Goal: Task Accomplishment & Management: Use online tool/utility

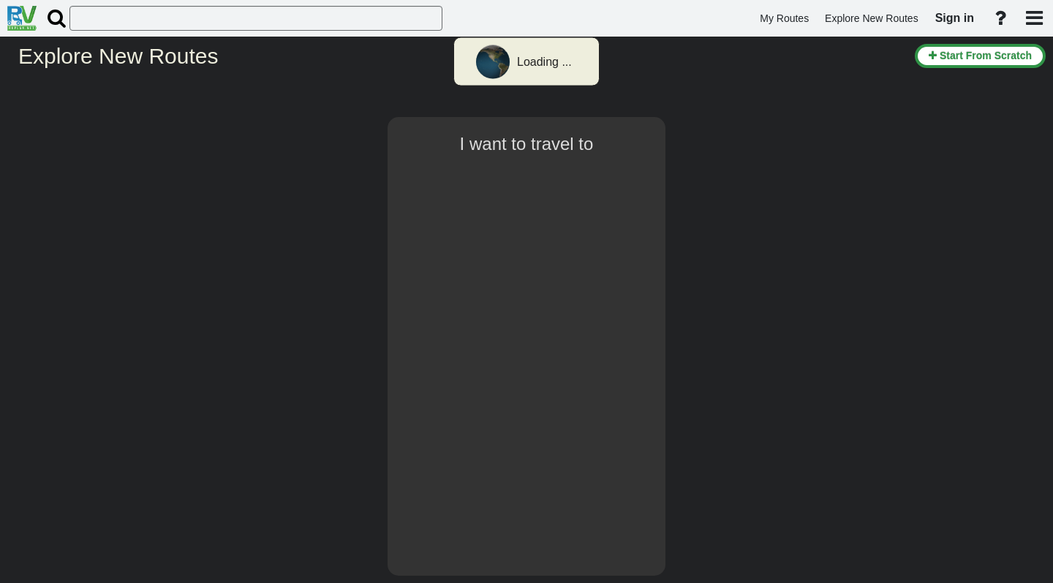
select select "number:2"
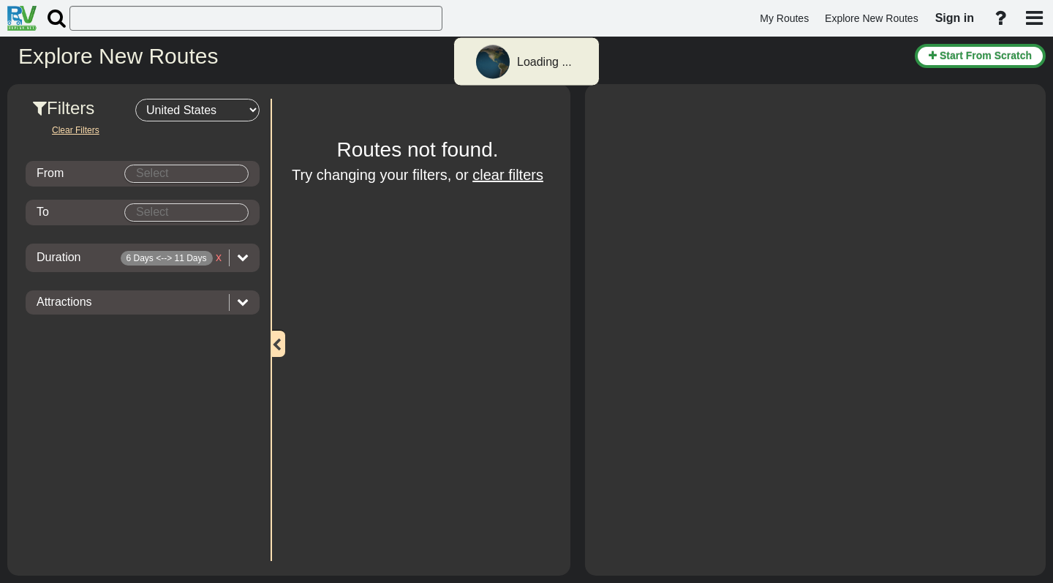
type input "[GEOGRAPHIC_DATA]"
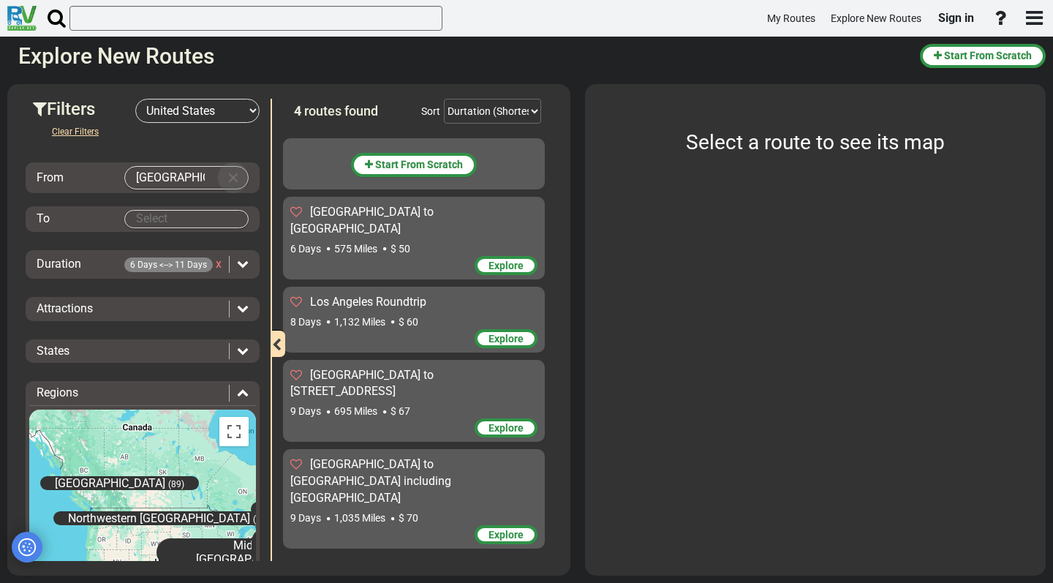
click at [227, 172] on button "Clear Input" at bounding box center [233, 178] width 22 height 22
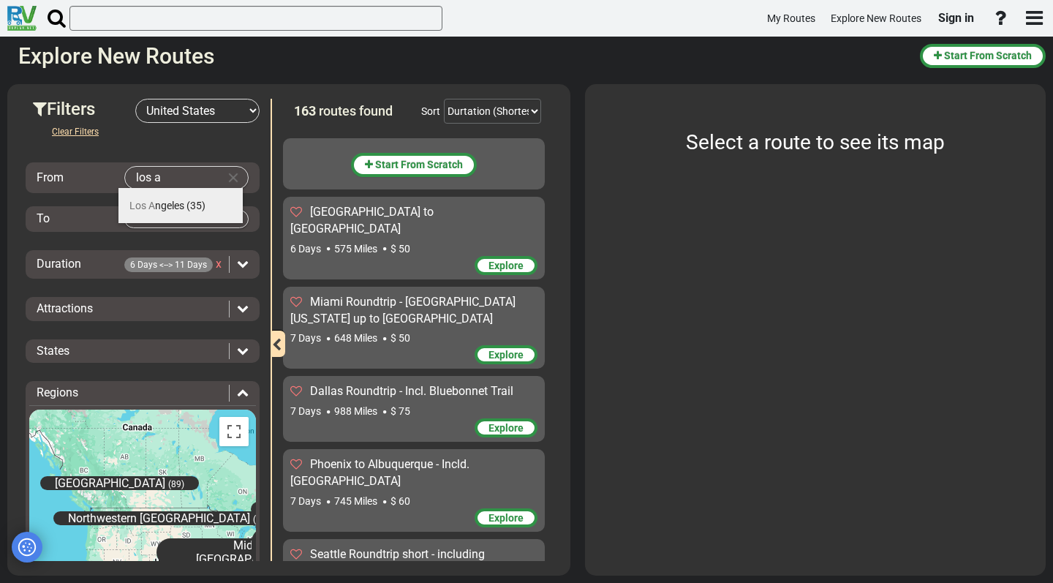
click at [167, 198] on li "Los A ngeles (35)" at bounding box center [180, 205] width 124 height 35
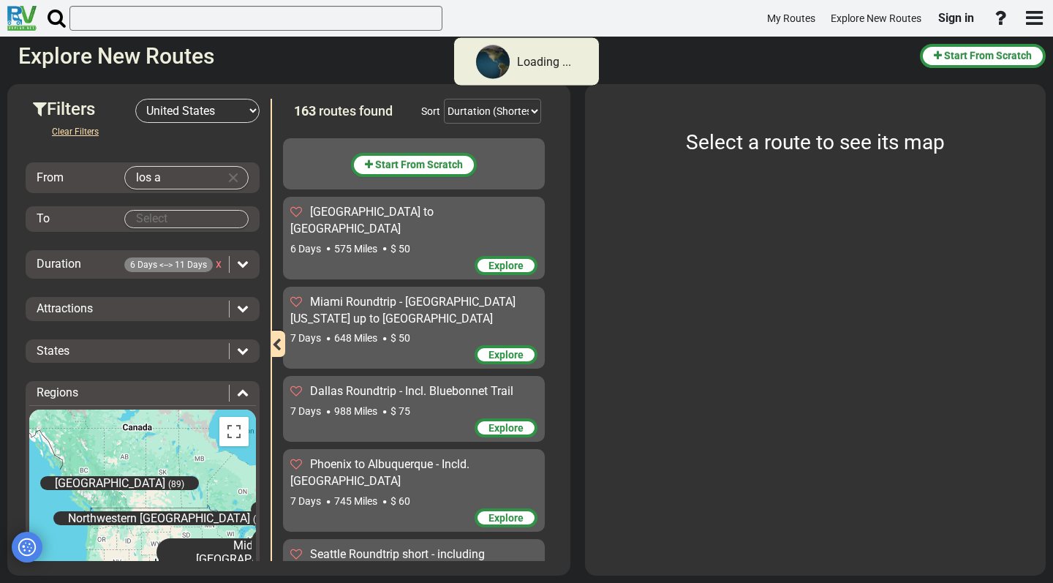
type input "[GEOGRAPHIC_DATA]"
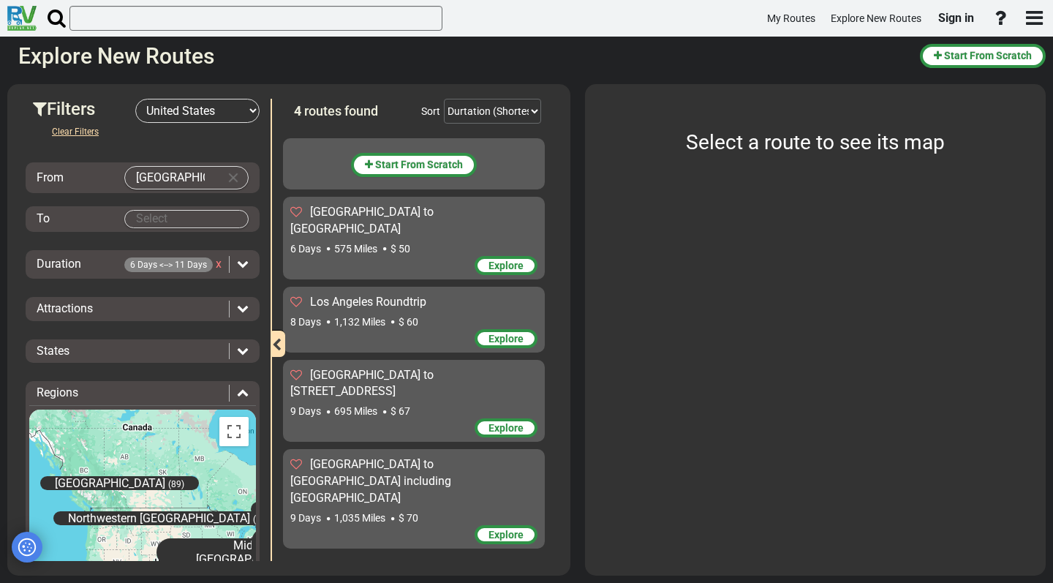
click at [167, 216] on body "My Routes Explore New Routes Sign in ×" at bounding box center [526, 291] width 1053 height 583
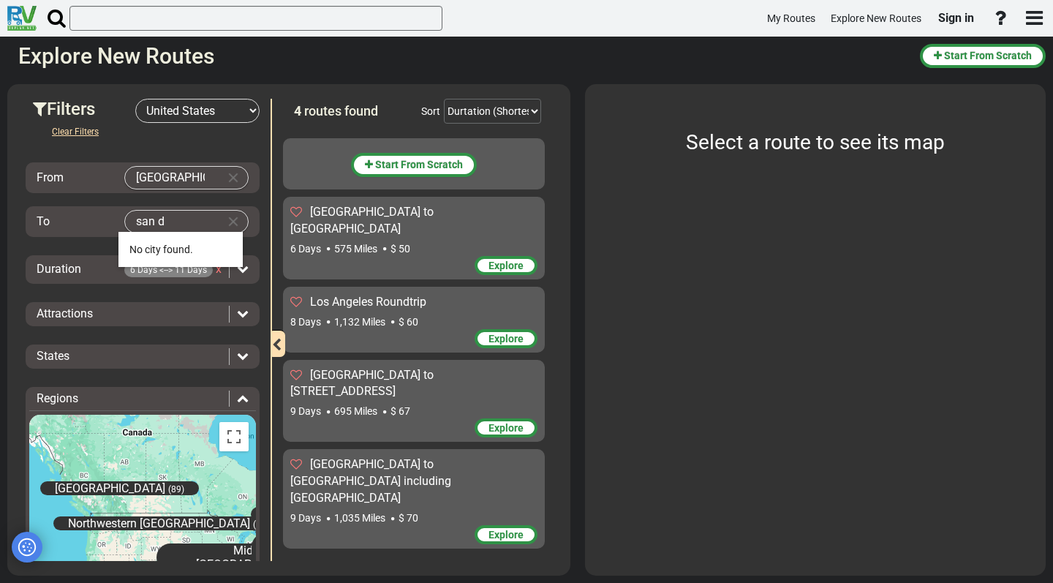
type input "san d"
click at [227, 178] on button "Clear Input" at bounding box center [233, 178] width 22 height 22
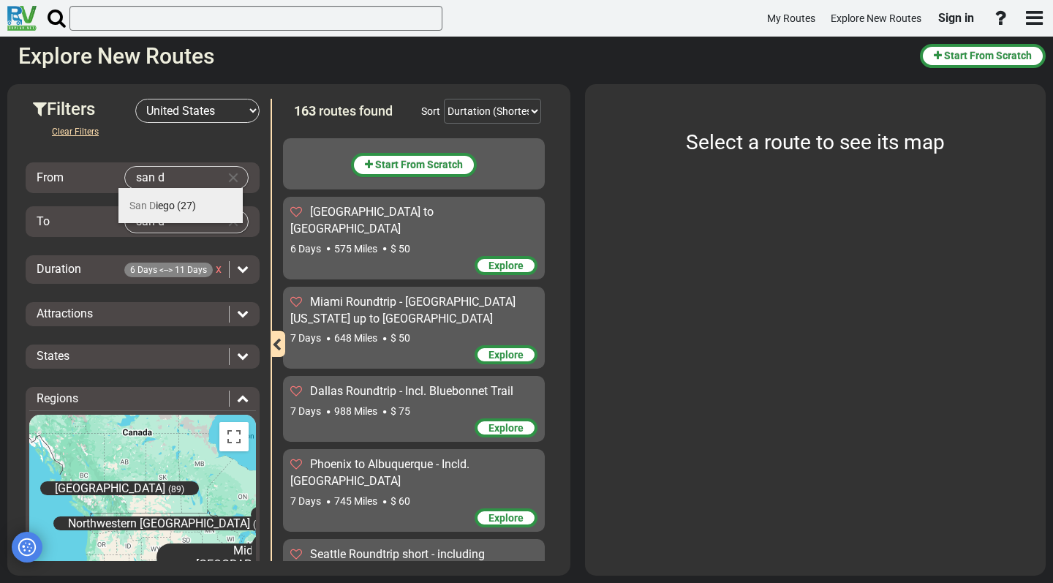
click at [175, 201] on md-autocomplete-parent-scope "San D iego (27)" at bounding box center [162, 206] width 67 height 12
type input "[GEOGRAPHIC_DATA]"
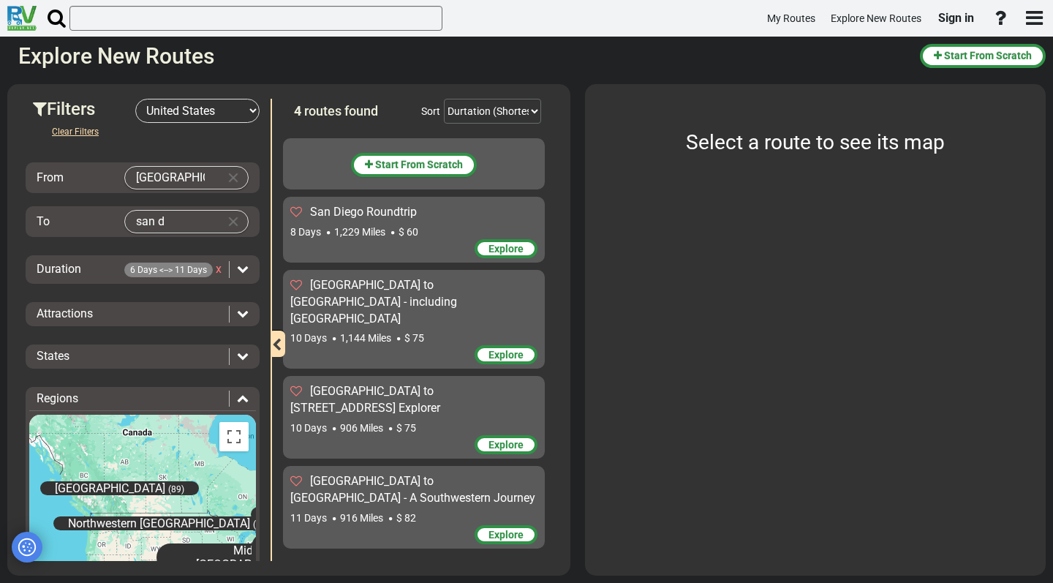
click at [170, 227] on body "My Routes Explore New Routes Sign in ×" at bounding box center [526, 291] width 1053 height 583
type input "s"
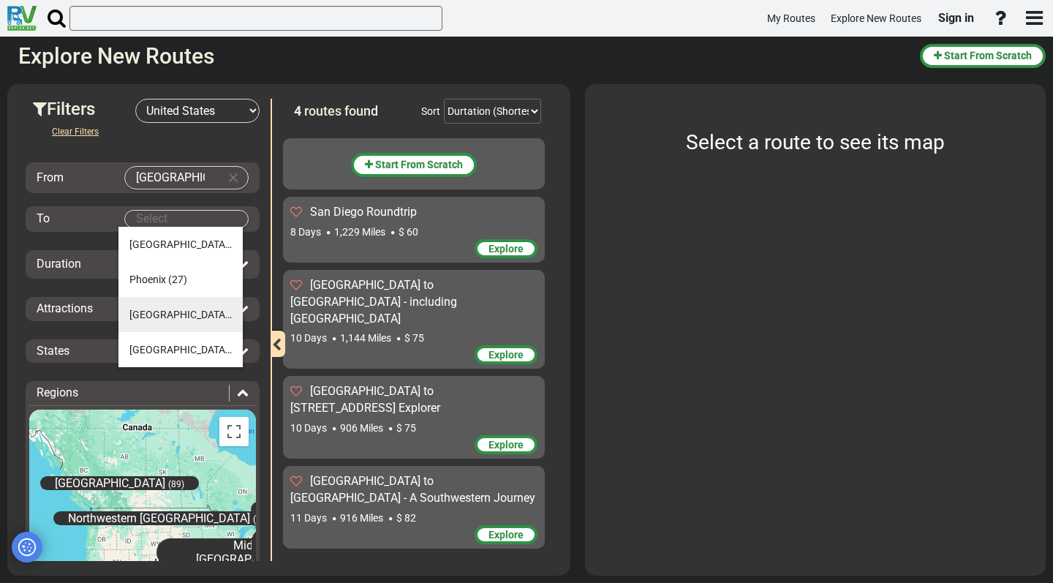
click at [177, 317] on md-autocomplete-parent-scope "[GEOGRAPHIC_DATA] (6)" at bounding box center [186, 314] width 114 height 12
type input "[GEOGRAPHIC_DATA]"
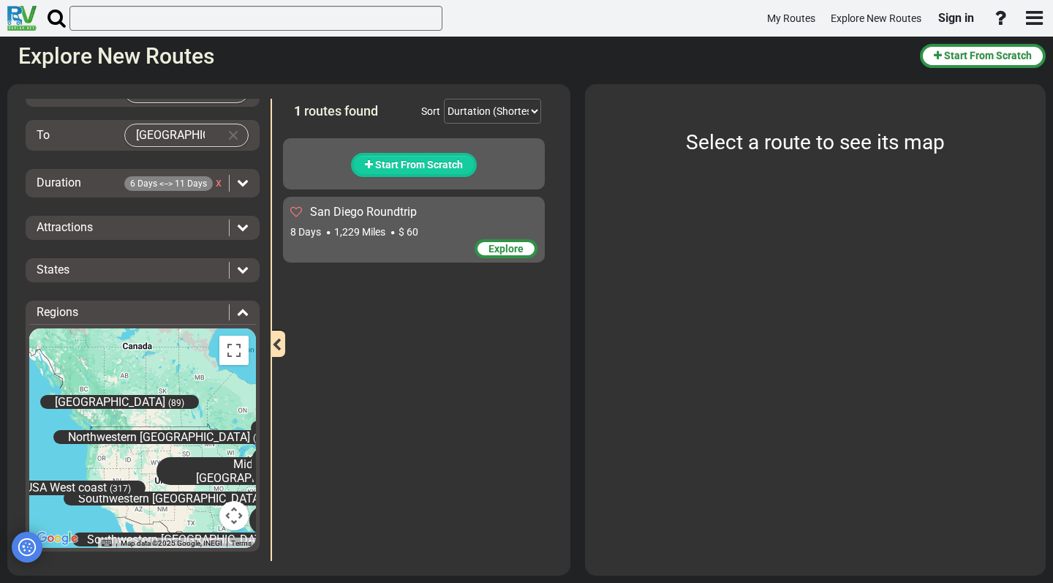
click at [421, 156] on button "Start From Scratch" at bounding box center [414, 165] width 126 height 24
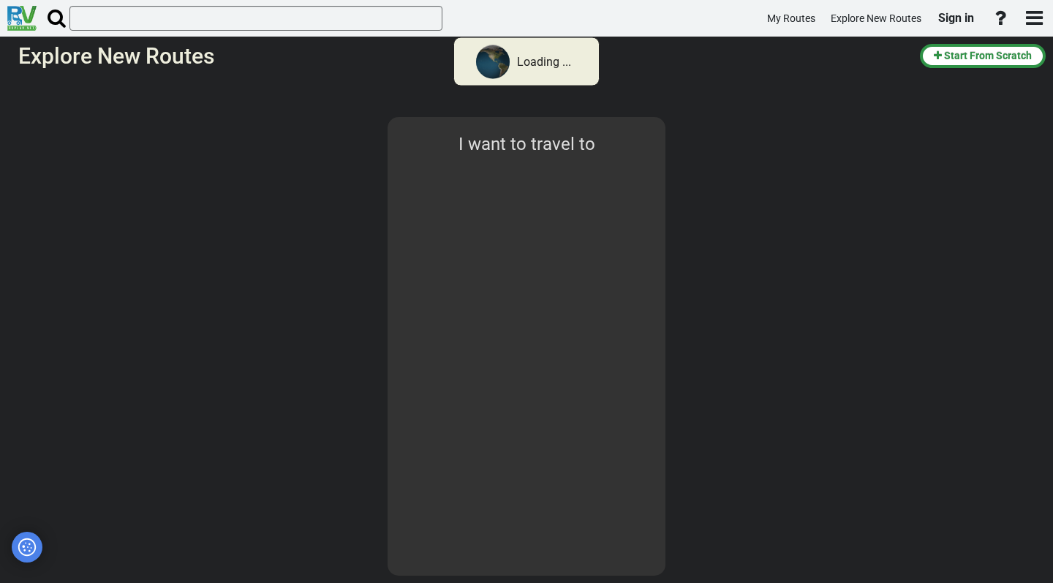
select select "number:2"
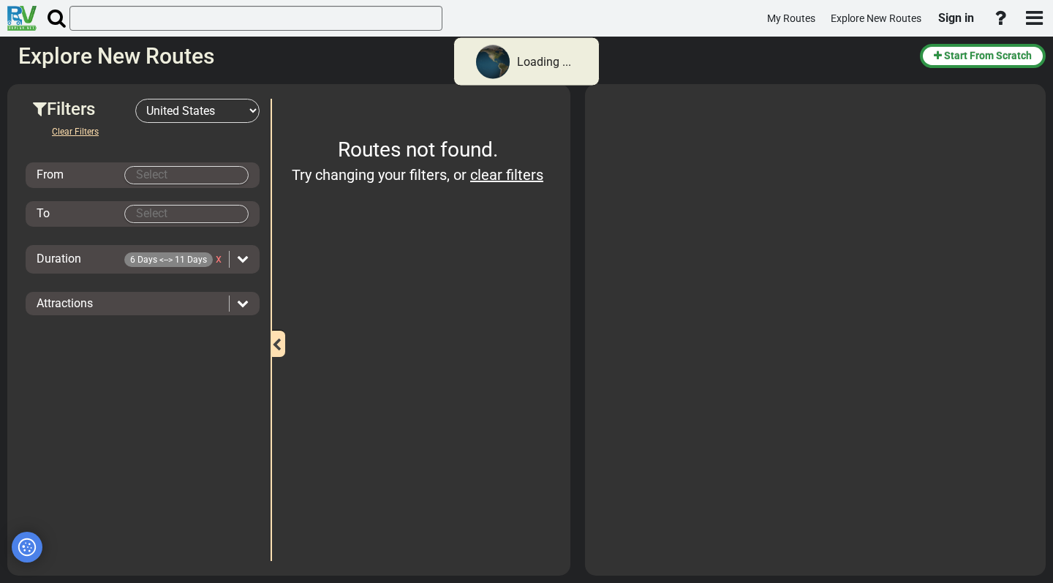
type input "[GEOGRAPHIC_DATA]"
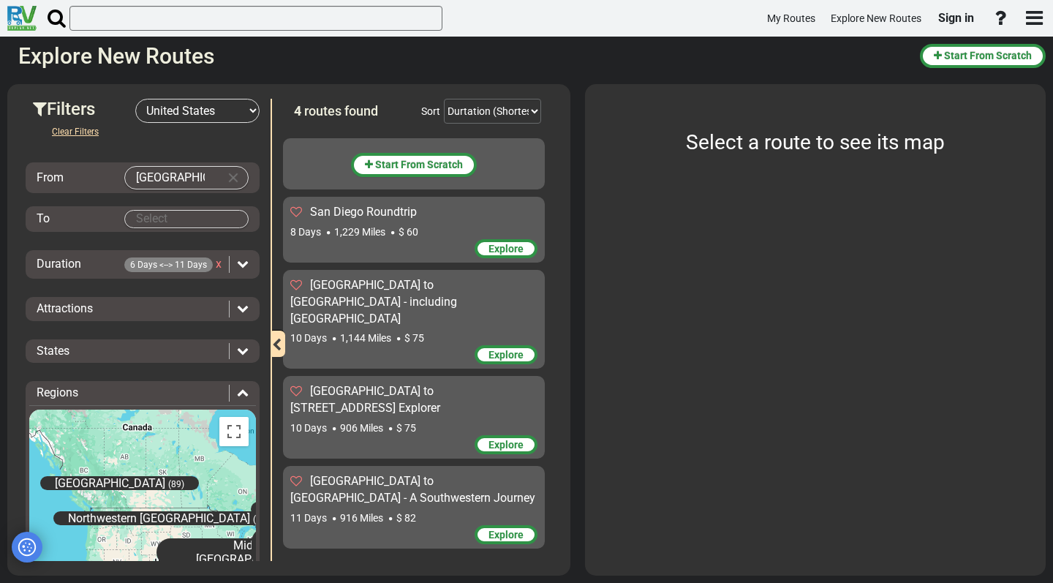
click at [359, 235] on span "1,229 Miles" at bounding box center [359, 232] width 51 height 12
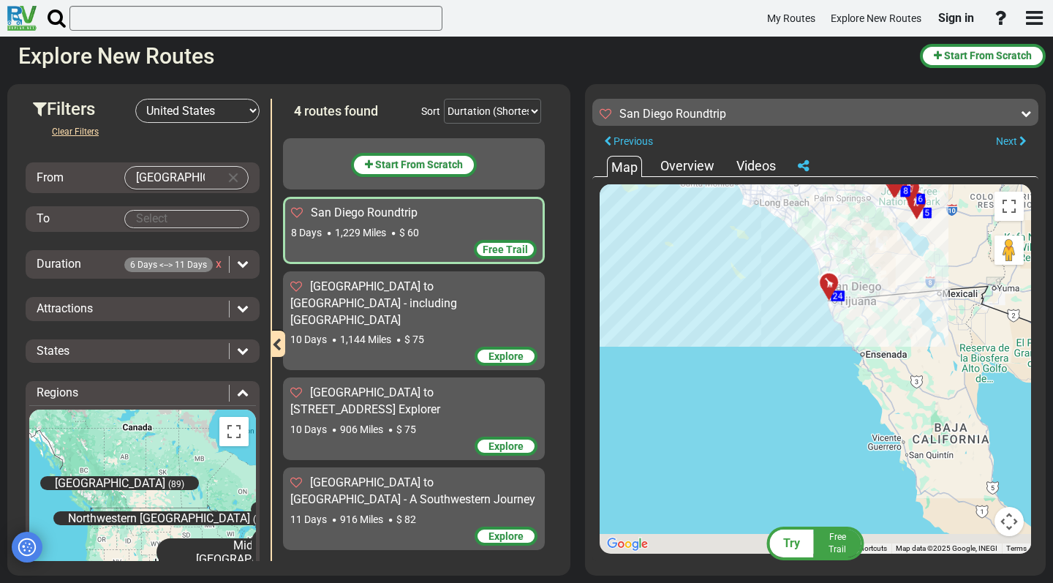
drag, startPoint x: 889, startPoint y: 501, endPoint x: 794, endPoint y: 276, distance: 244.4
click at [794, 276] on div "To activate drag with keyboard, press Alt + Enter. Once in keyboard drag state,…" at bounding box center [814, 368] width 431 height 369
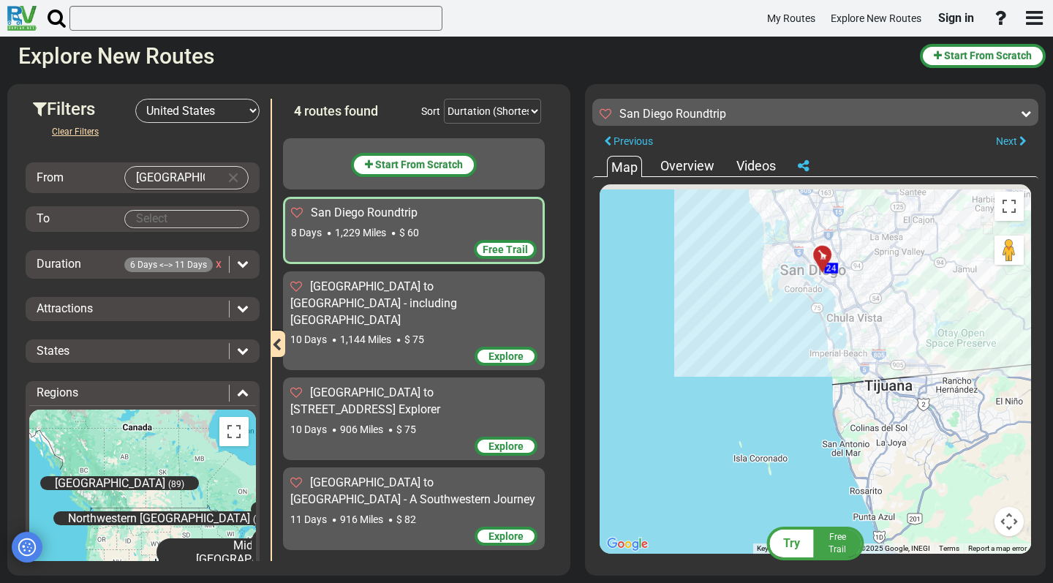
drag, startPoint x: 815, startPoint y: 228, endPoint x: 822, endPoint y: 435, distance: 207.0
click at [822, 435] on div "To activate drag with keyboard, press Alt + Enter. Once in keyboard drag state,…" at bounding box center [814, 368] width 431 height 369
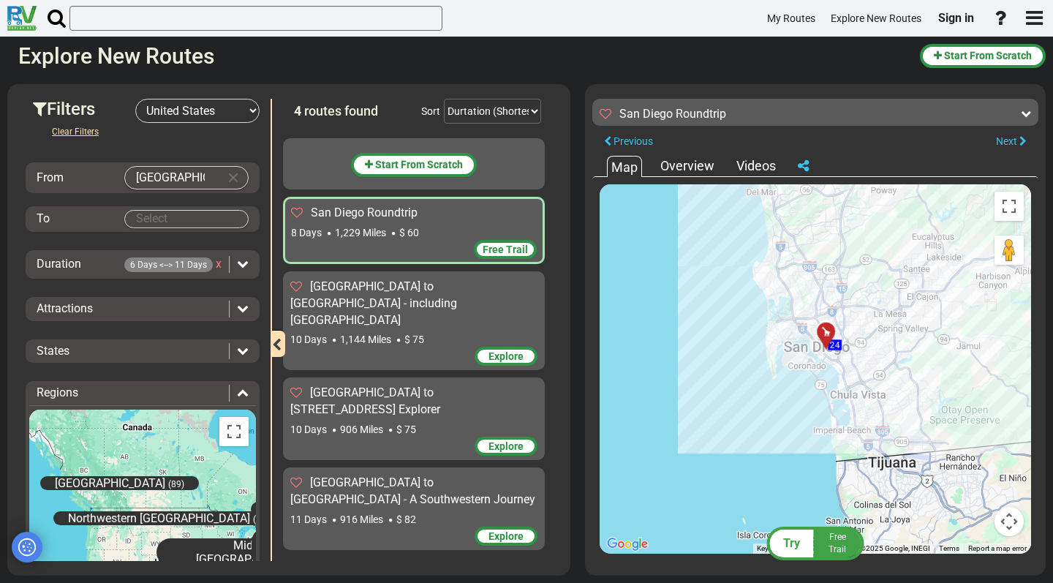
drag, startPoint x: 830, startPoint y: 340, endPoint x: 830, endPoint y: 363, distance: 23.4
click at [830, 363] on div "To activate drag with keyboard, press Alt + Enter. Once in keyboard drag state,…" at bounding box center [814, 368] width 431 height 369
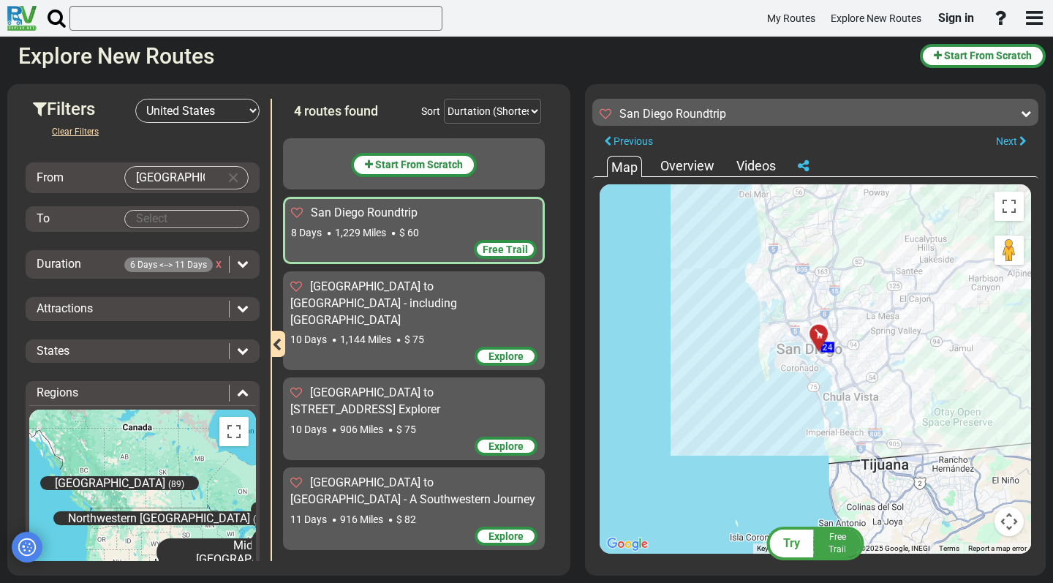
click at [830, 363] on div "To activate drag with keyboard, press Alt + Enter. Once in keyboard drag state,…" at bounding box center [814, 368] width 431 height 369
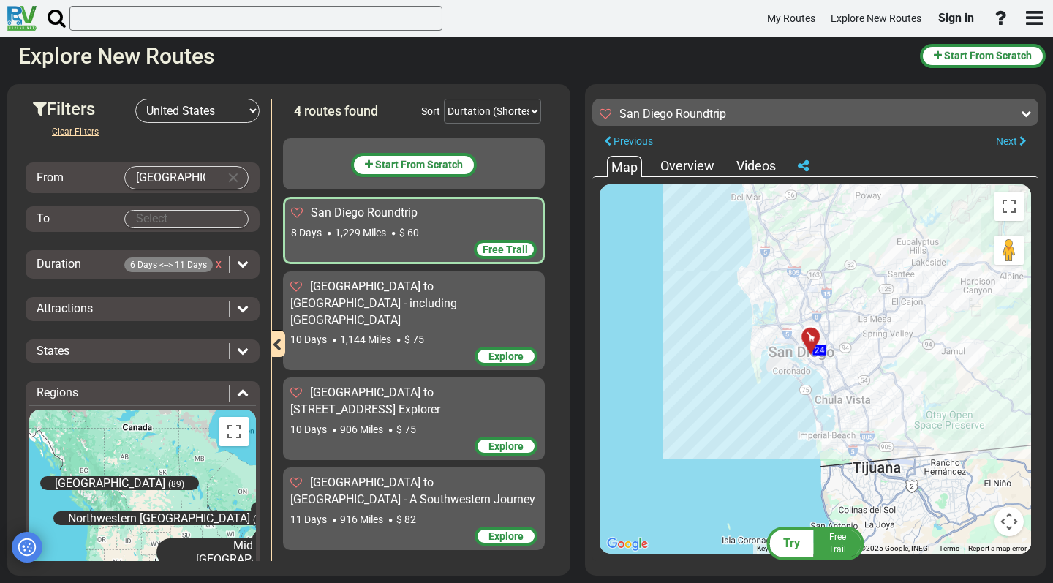
click at [1009, 517] on button "Map camera controls" at bounding box center [1008, 521] width 29 height 29
click at [967, 447] on button "Zoom in" at bounding box center [972, 448] width 29 height 29
click at [972, 447] on button "Zoom in" at bounding box center [972, 448] width 29 height 29
click at [977, 450] on button "Zoom in" at bounding box center [972, 448] width 29 height 29
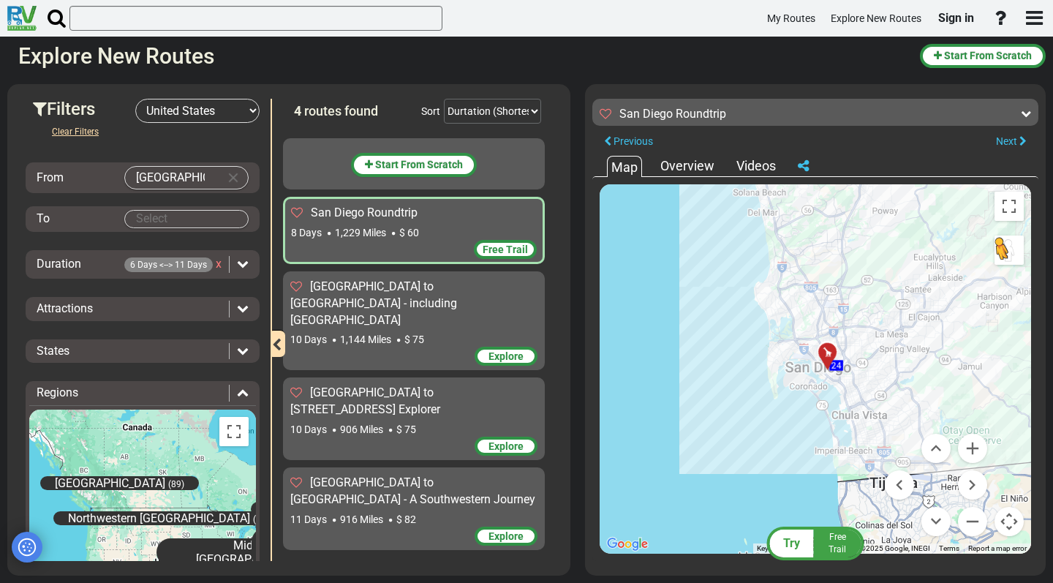
click at [1018, 245] on button "Drag Pegman onto the map to open Street View" at bounding box center [1008, 249] width 29 height 29
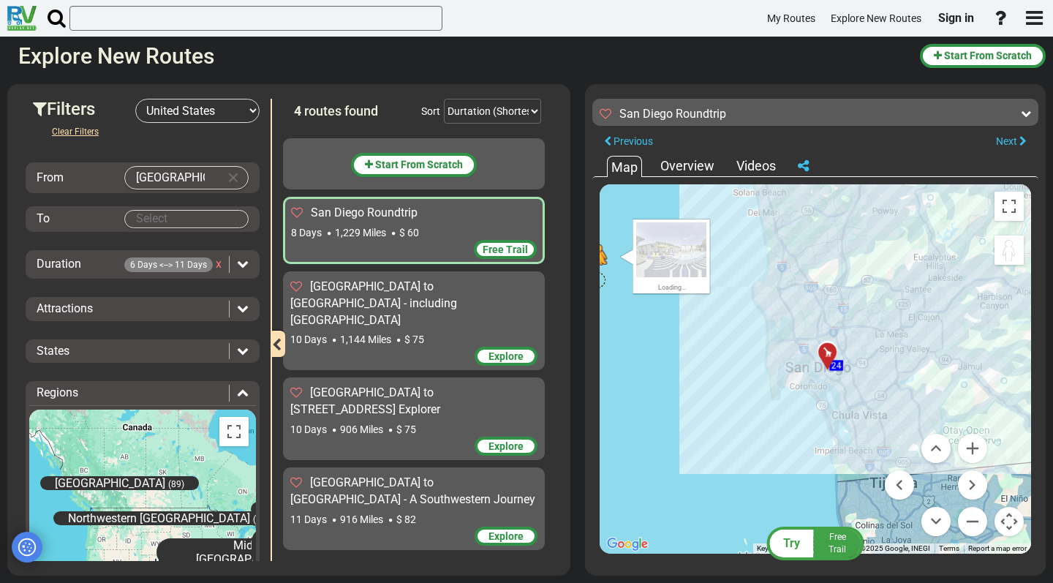
drag, startPoint x: 1016, startPoint y: 256, endPoint x: 823, endPoint y: 114, distance: 239.5
click at [823, 114] on div "San Diego Roundtrip 8 Days 1,229 Miles" at bounding box center [815, 325] width 446 height 469
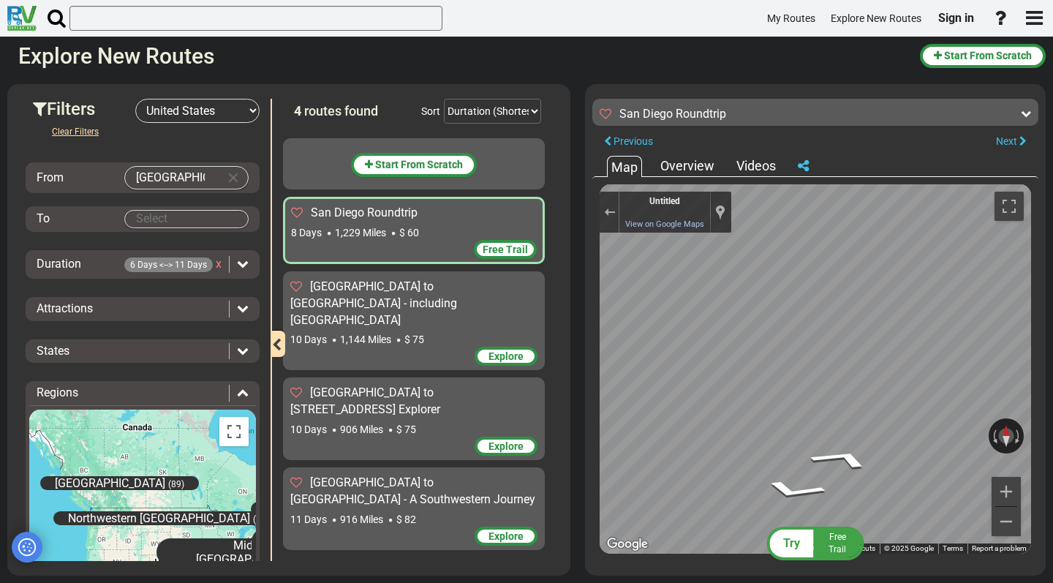
click at [597, 213] on div "← Move left → Move right ↑ Move up ↓ Move down + Zoom in - Zoom out Home Jump l…" at bounding box center [815, 369] width 446 height 384
click at [606, 213] on div "Exit the Street View" at bounding box center [609, 212] width 11 height 9
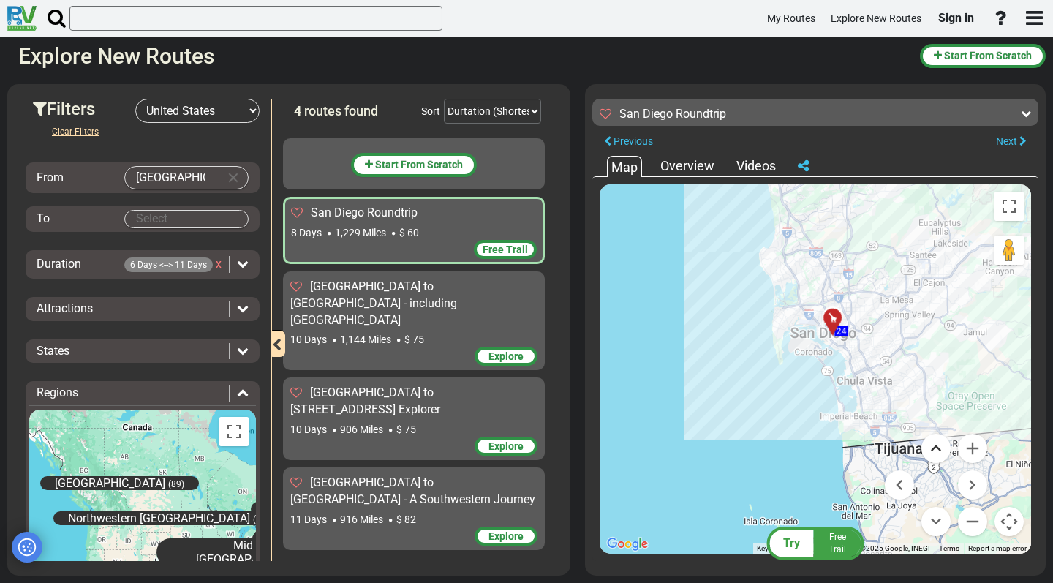
click at [942, 447] on button "Move up" at bounding box center [935, 448] width 29 height 29
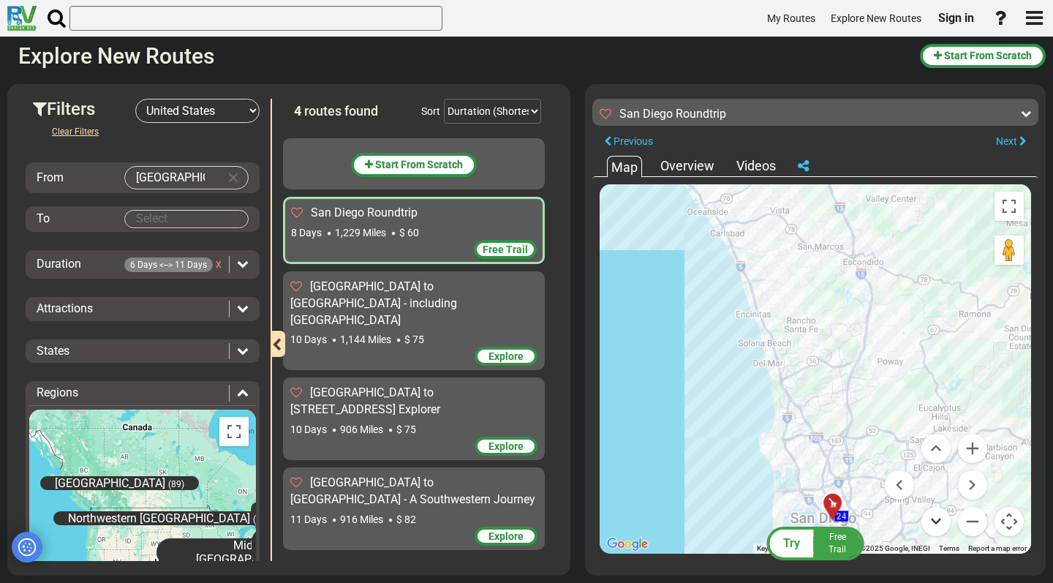
click at [937, 524] on button "Move down" at bounding box center [935, 521] width 29 height 29
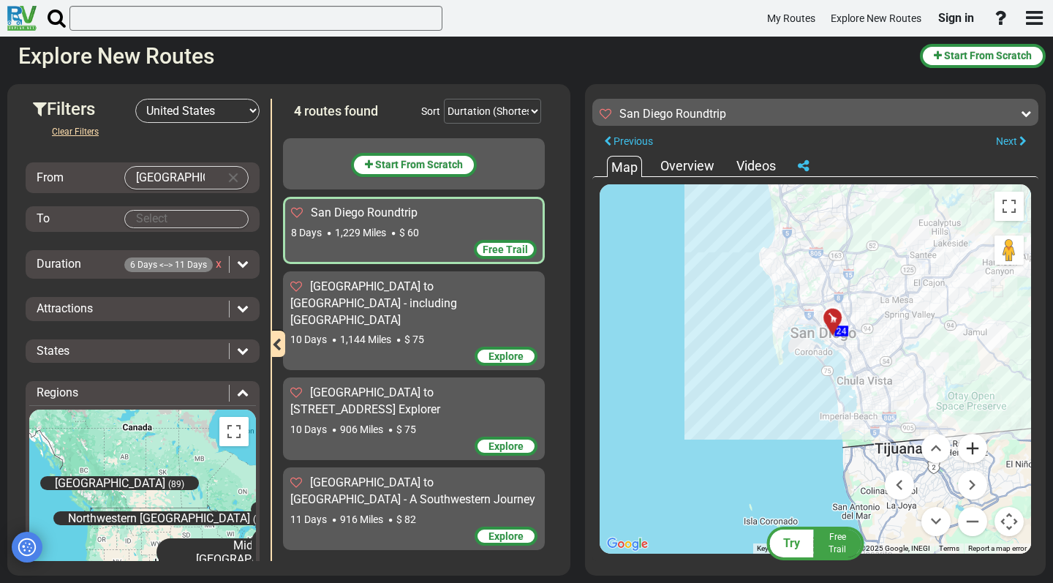
click at [969, 455] on button "Zoom in" at bounding box center [972, 448] width 29 height 29
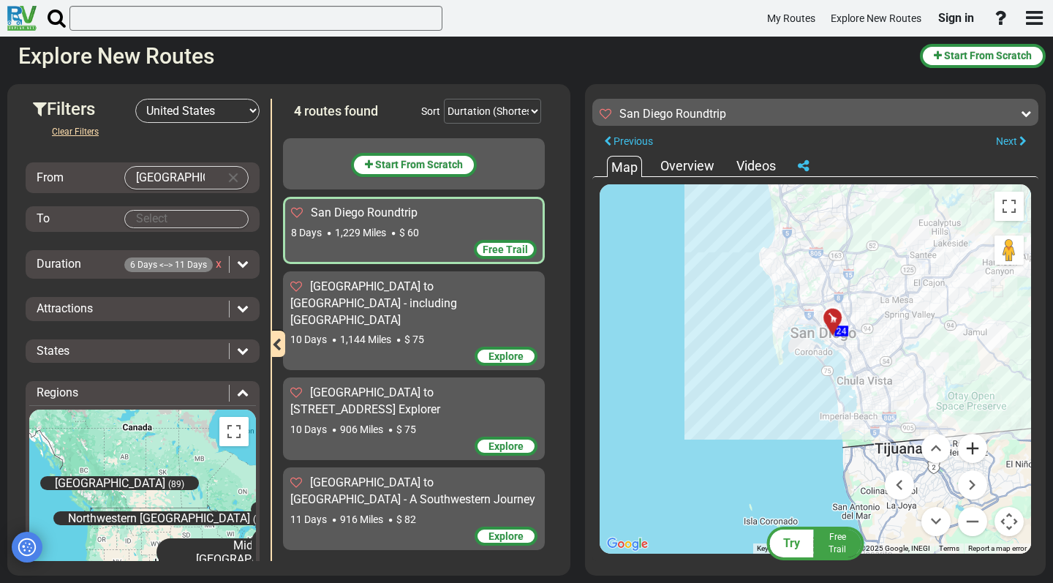
click at [969, 455] on button "Zoom in" at bounding box center [972, 448] width 29 height 29
click at [839, 545] on span "Free Trail" at bounding box center [837, 542] width 18 height 23
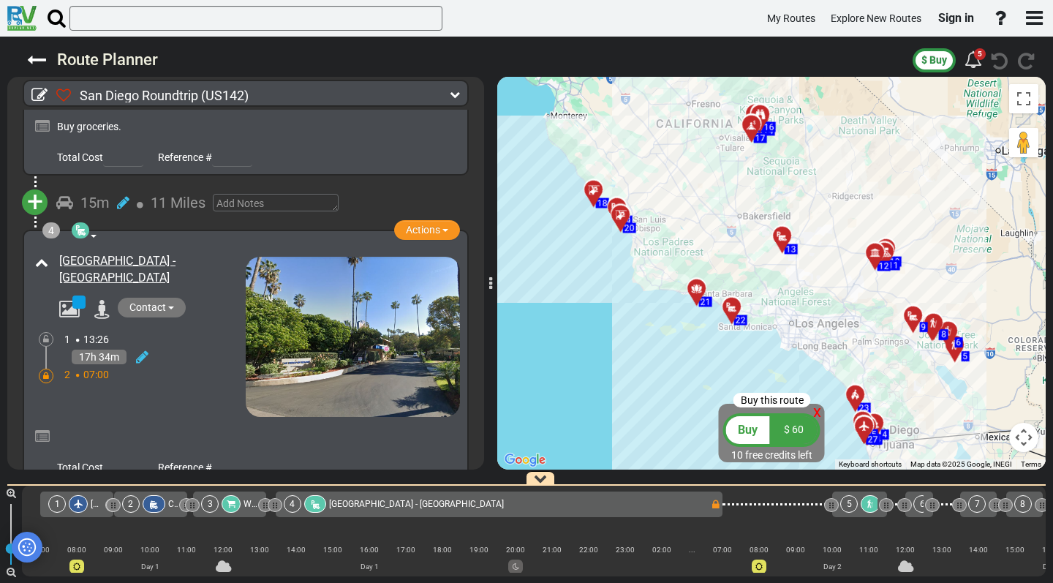
scroll to position [675, 0]
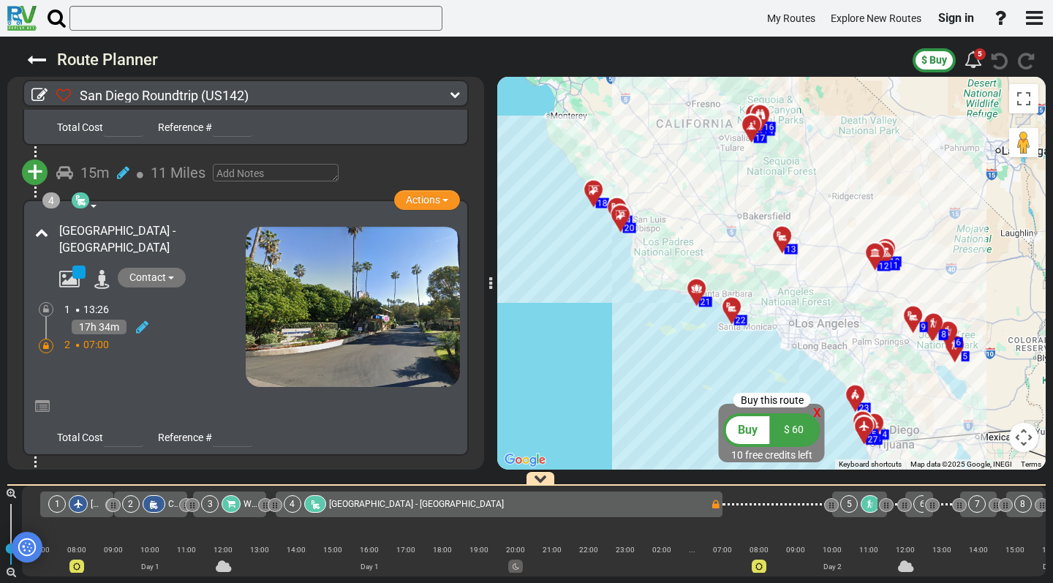
click at [156, 224] on link "[GEOGRAPHIC_DATA] - [GEOGRAPHIC_DATA]" at bounding box center [117, 239] width 116 height 31
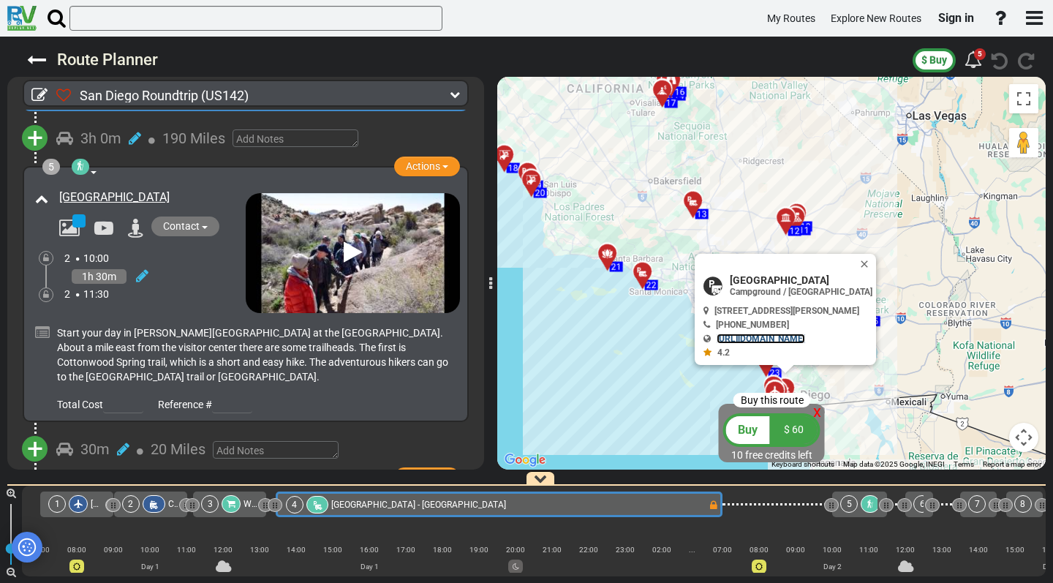
scroll to position [1026, 0]
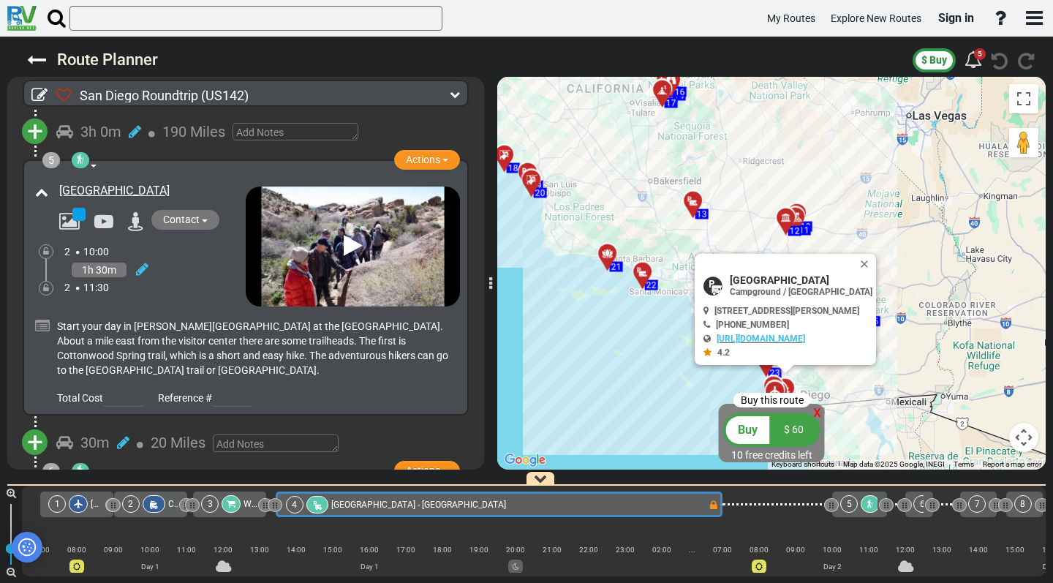
click at [385, 321] on div "Start your day in [PERSON_NAME][GEOGRAPHIC_DATA] at the [GEOGRAPHIC_DATA]. Abou…" at bounding box center [256, 348] width 399 height 58
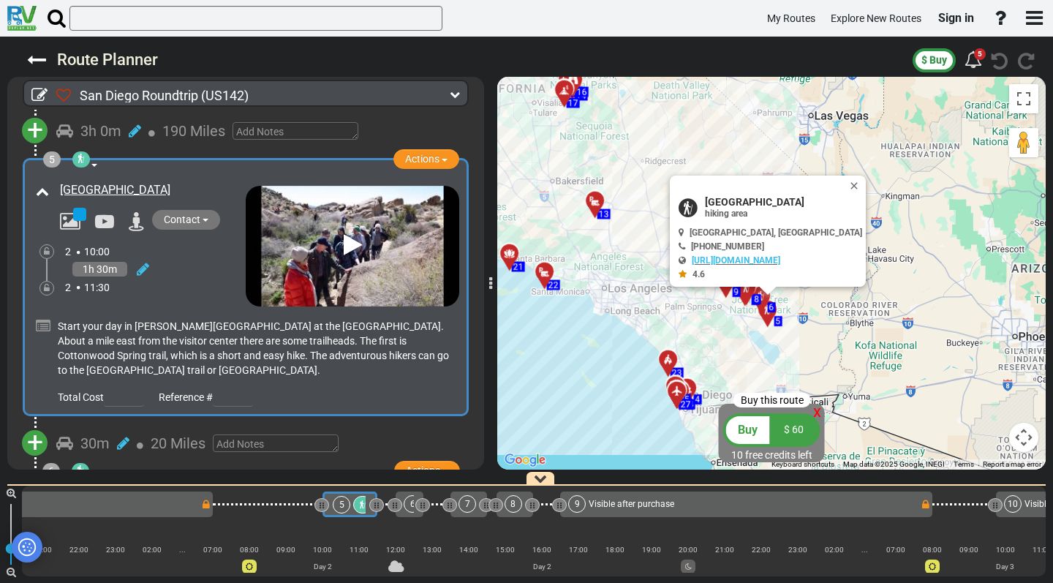
scroll to position [0, 518]
click at [746, 198] on span "[GEOGRAPHIC_DATA]" at bounding box center [783, 202] width 157 height 12
click at [724, 260] on link "[URL][DOMAIN_NAME]" at bounding box center [736, 260] width 88 height 10
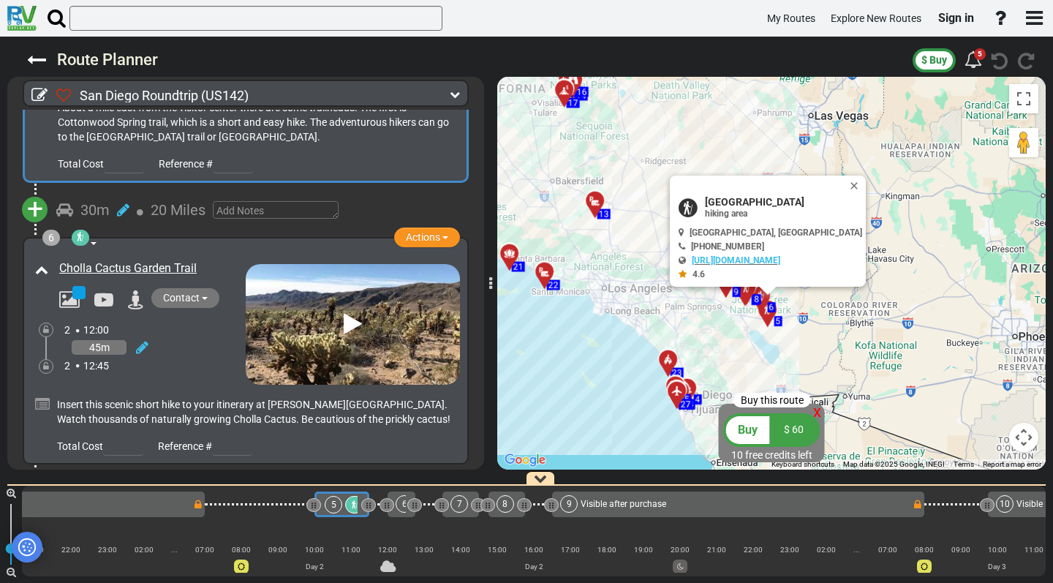
scroll to position [1273, 0]
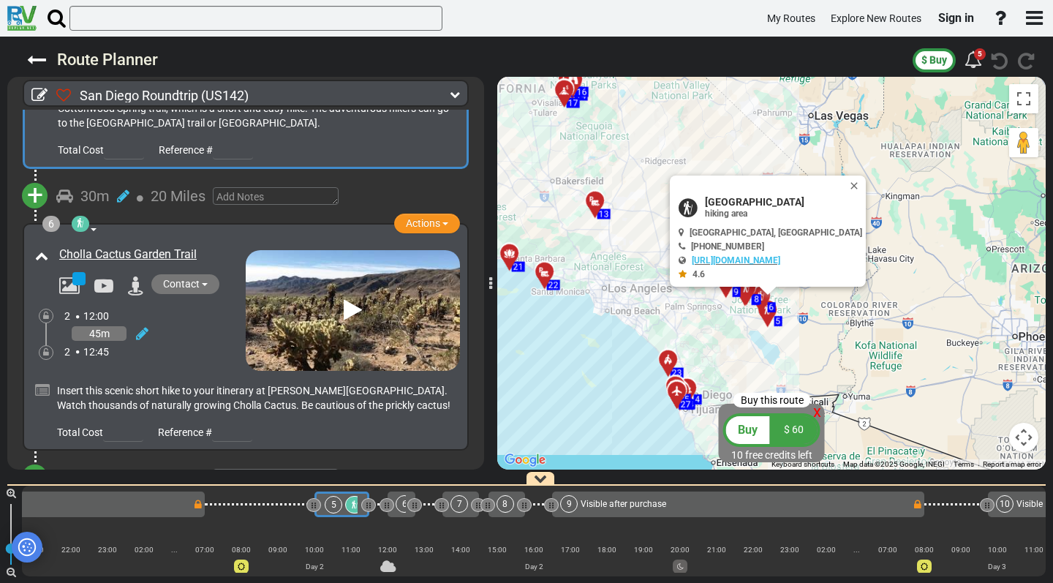
click at [344, 300] on icon at bounding box center [353, 309] width 18 height 23
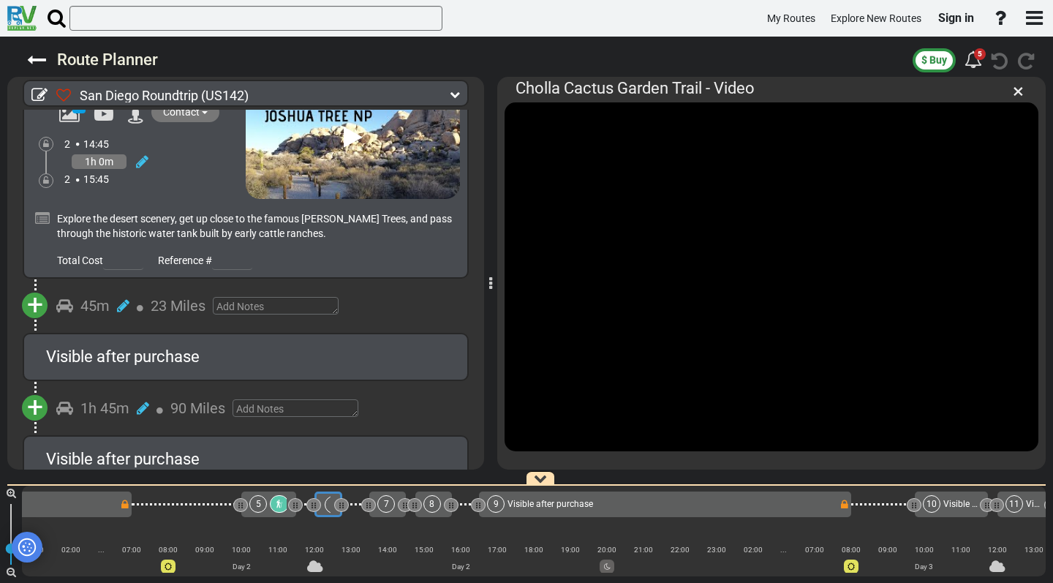
scroll to position [1999, 0]
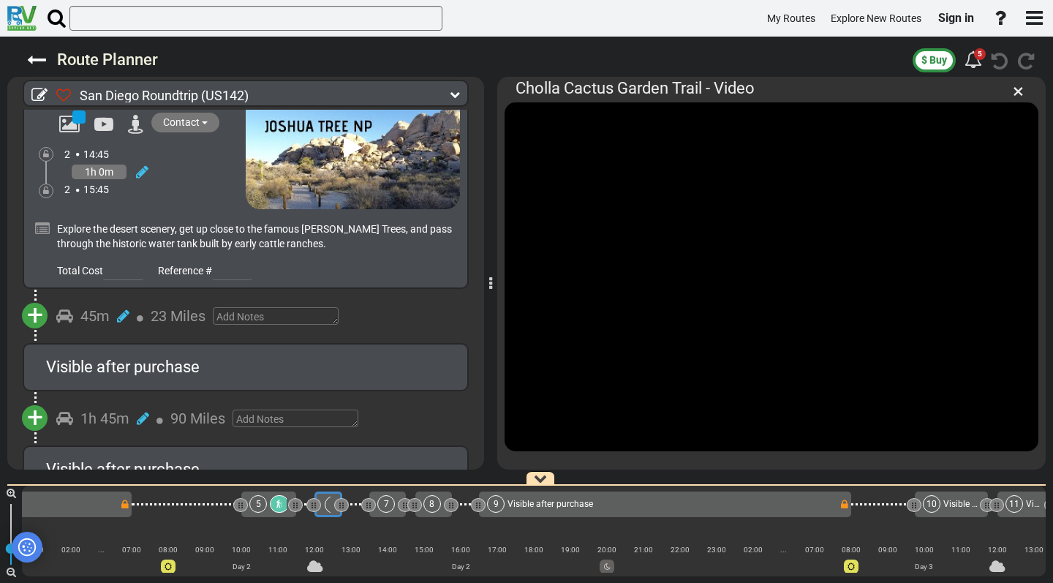
click at [319, 355] on div "Visible after purchase" at bounding box center [245, 366] width 399 height 23
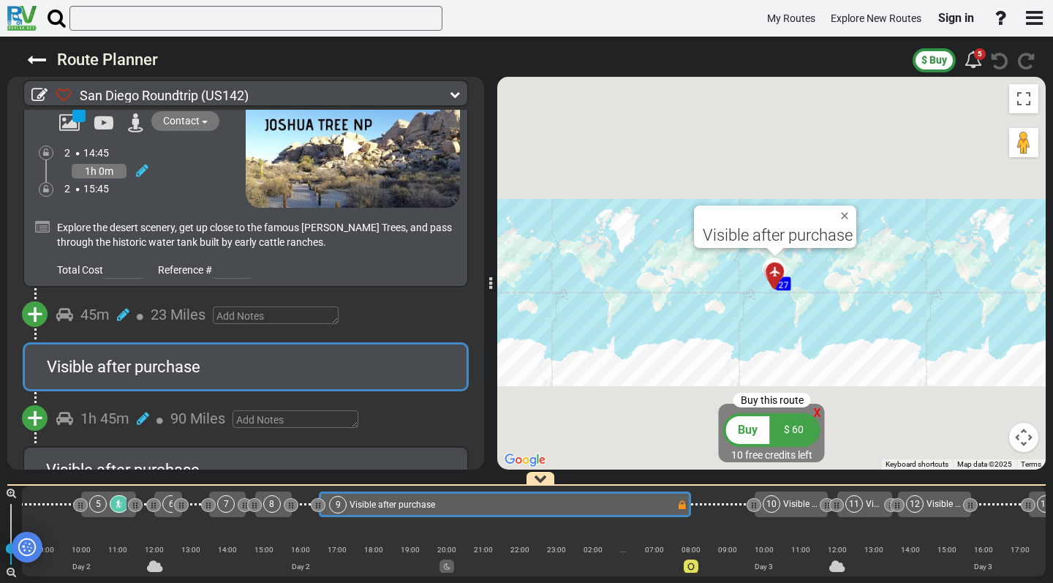
scroll to position [0, 755]
click at [317, 222] on span "Explore the desert scenery, get up close to the famous [PERSON_NAME] Trees, and…" at bounding box center [254, 235] width 395 height 26
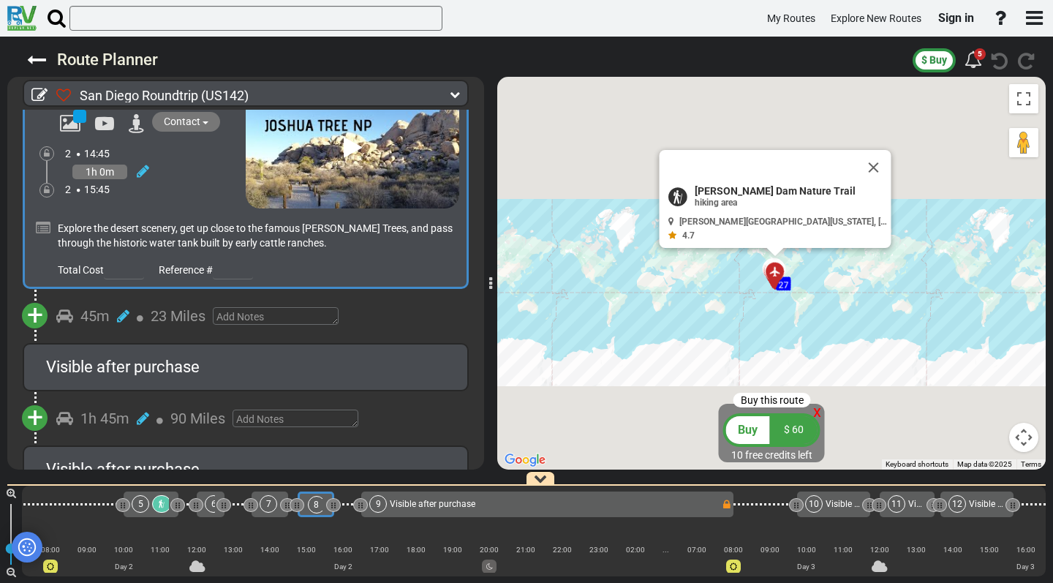
scroll to position [0, 691]
